Goal: Task Accomplishment & Management: Manage account settings

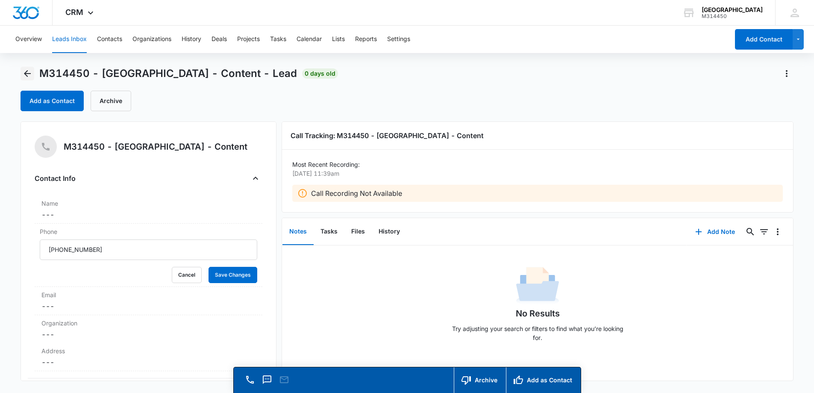
click at [27, 72] on icon "Back" at bounding box center [27, 73] width 10 height 10
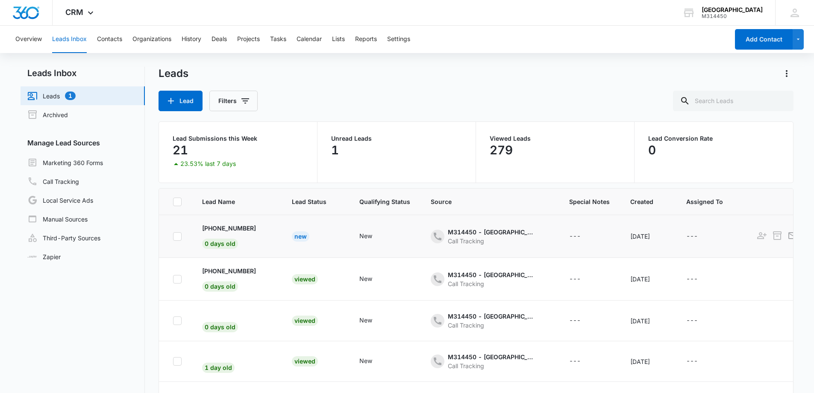
click at [298, 236] on div "New" at bounding box center [301, 236] width 18 height 10
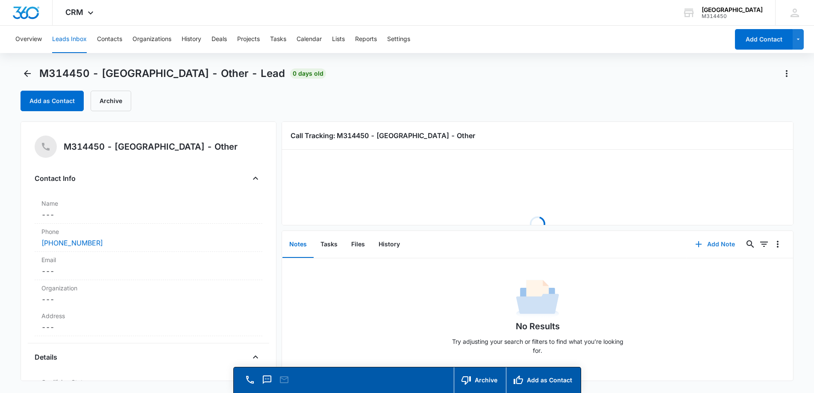
click at [702, 244] on button "Add Note" at bounding box center [715, 244] width 57 height 21
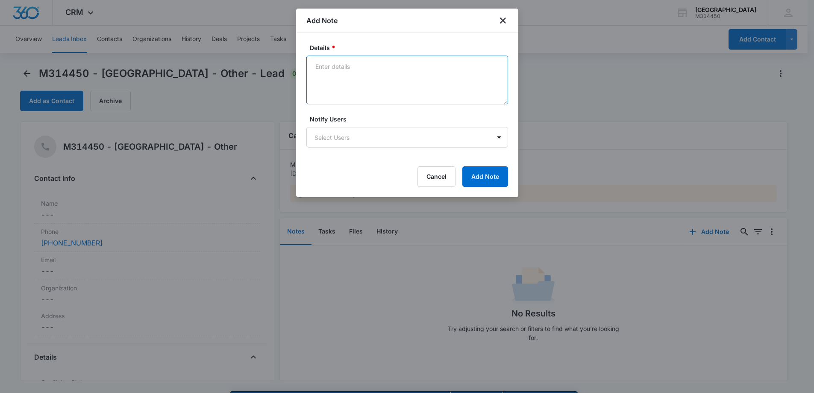
click at [359, 83] on textarea "Details *" at bounding box center [408, 80] width 202 height 49
paste textarea "Dental office requesting ror"
type textarea "Dental office requesting ror"
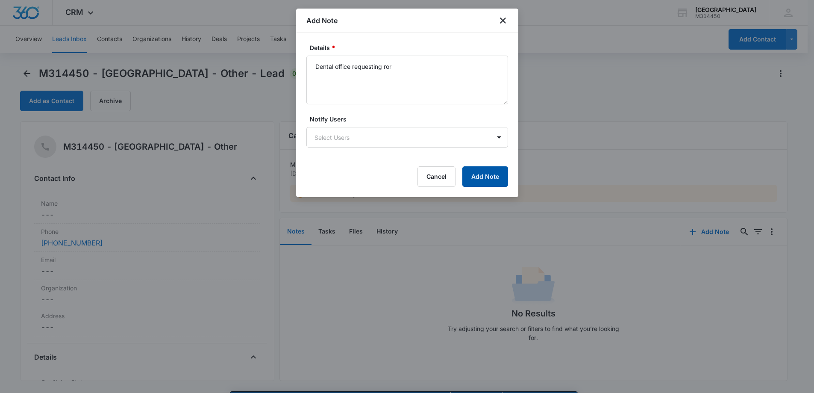
drag, startPoint x: 490, startPoint y: 177, endPoint x: 495, endPoint y: 171, distance: 7.3
click at [490, 177] on button "Add Note" at bounding box center [486, 176] width 46 height 21
